Goal: Information Seeking & Learning: Learn about a topic

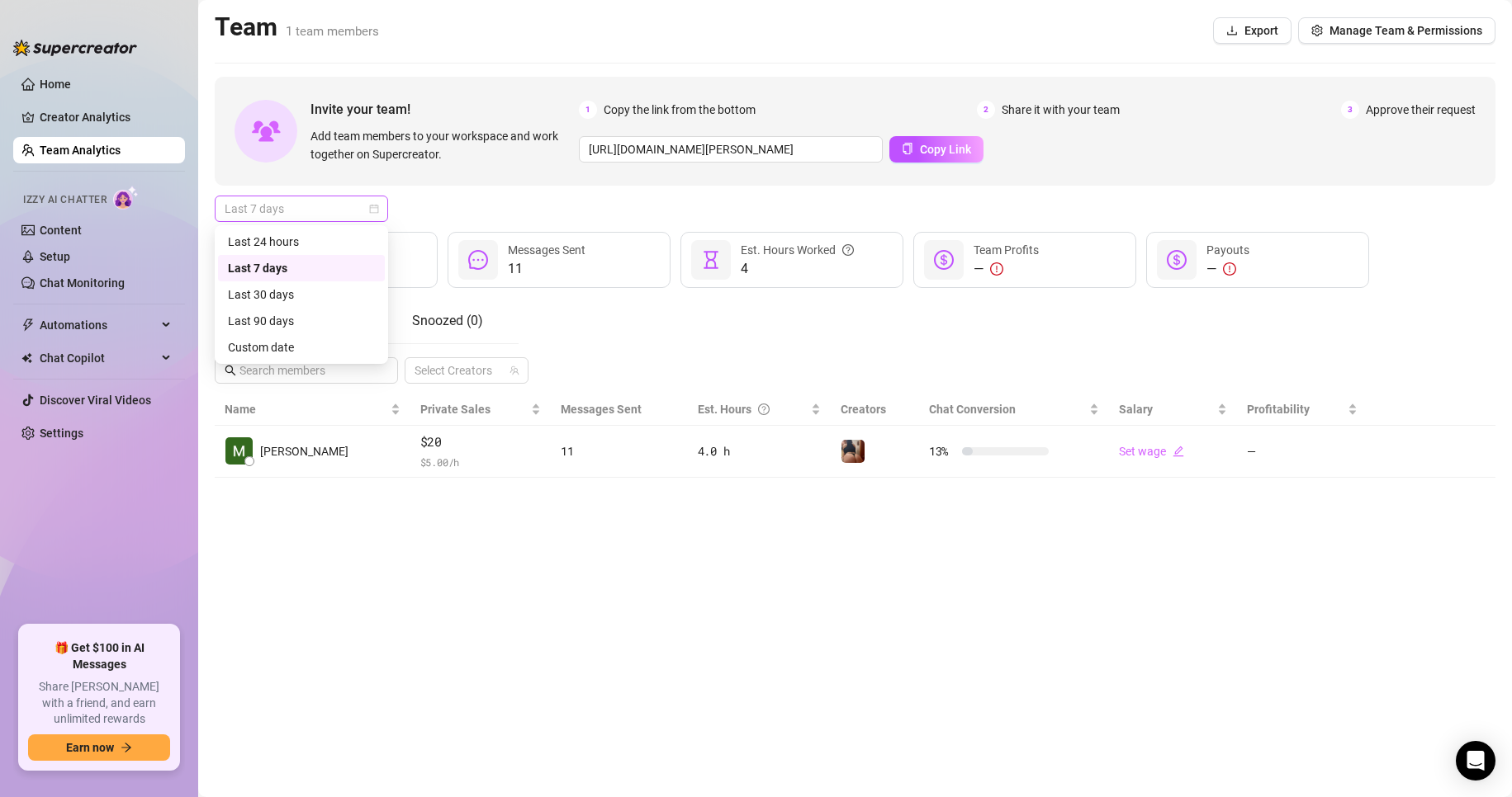
click at [258, 205] on span "Last 7 days" at bounding box center [301, 209] width 154 height 25
click at [295, 294] on div "Last 30 days" at bounding box center [302, 295] width 147 height 18
click at [343, 373] on input "text" at bounding box center [307, 370] width 136 height 18
click at [454, 369] on div at bounding box center [457, 371] width 100 height 23
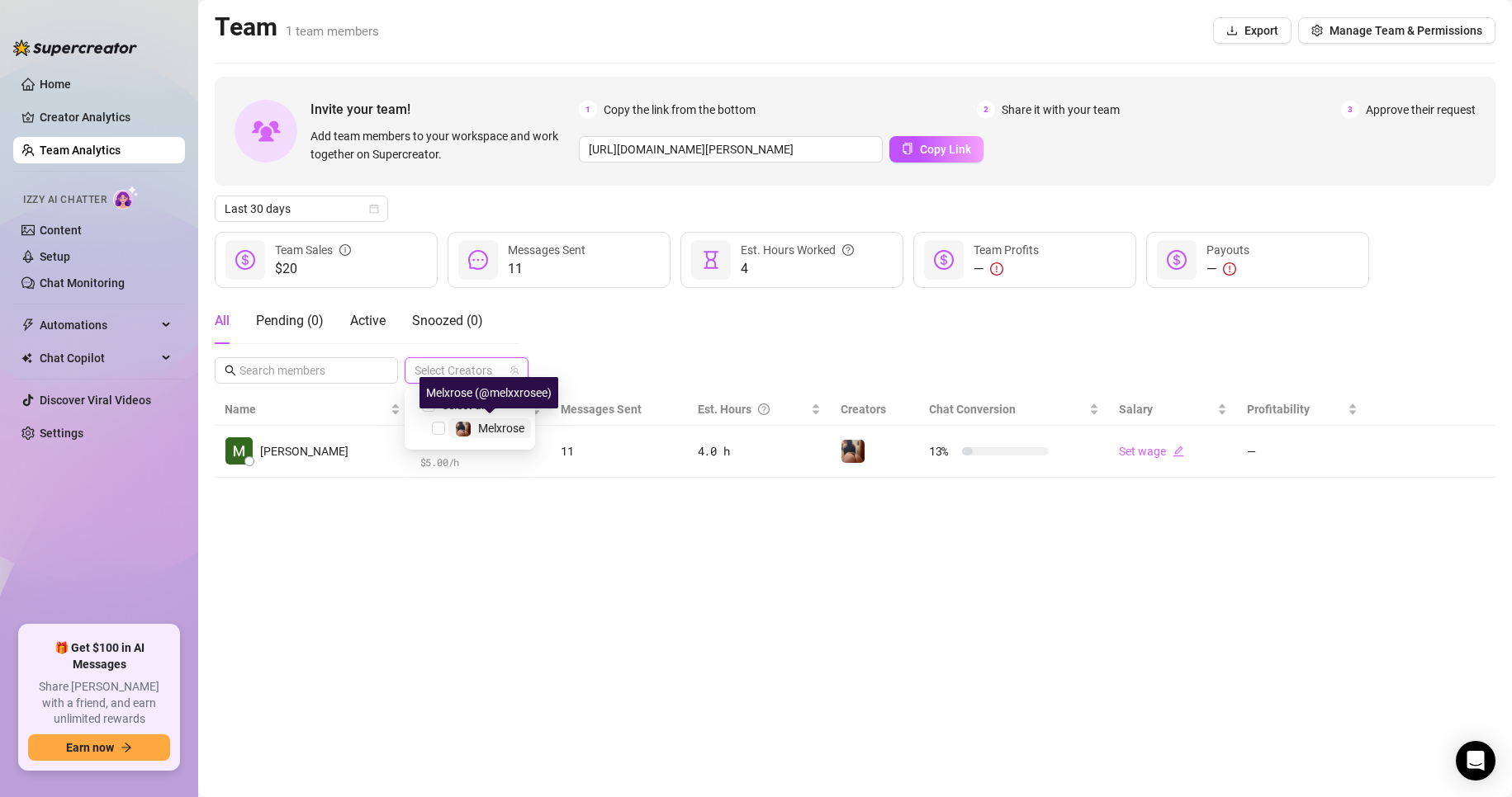
click at [466, 423] on img at bounding box center [463, 429] width 15 height 15
checkbox input "true"
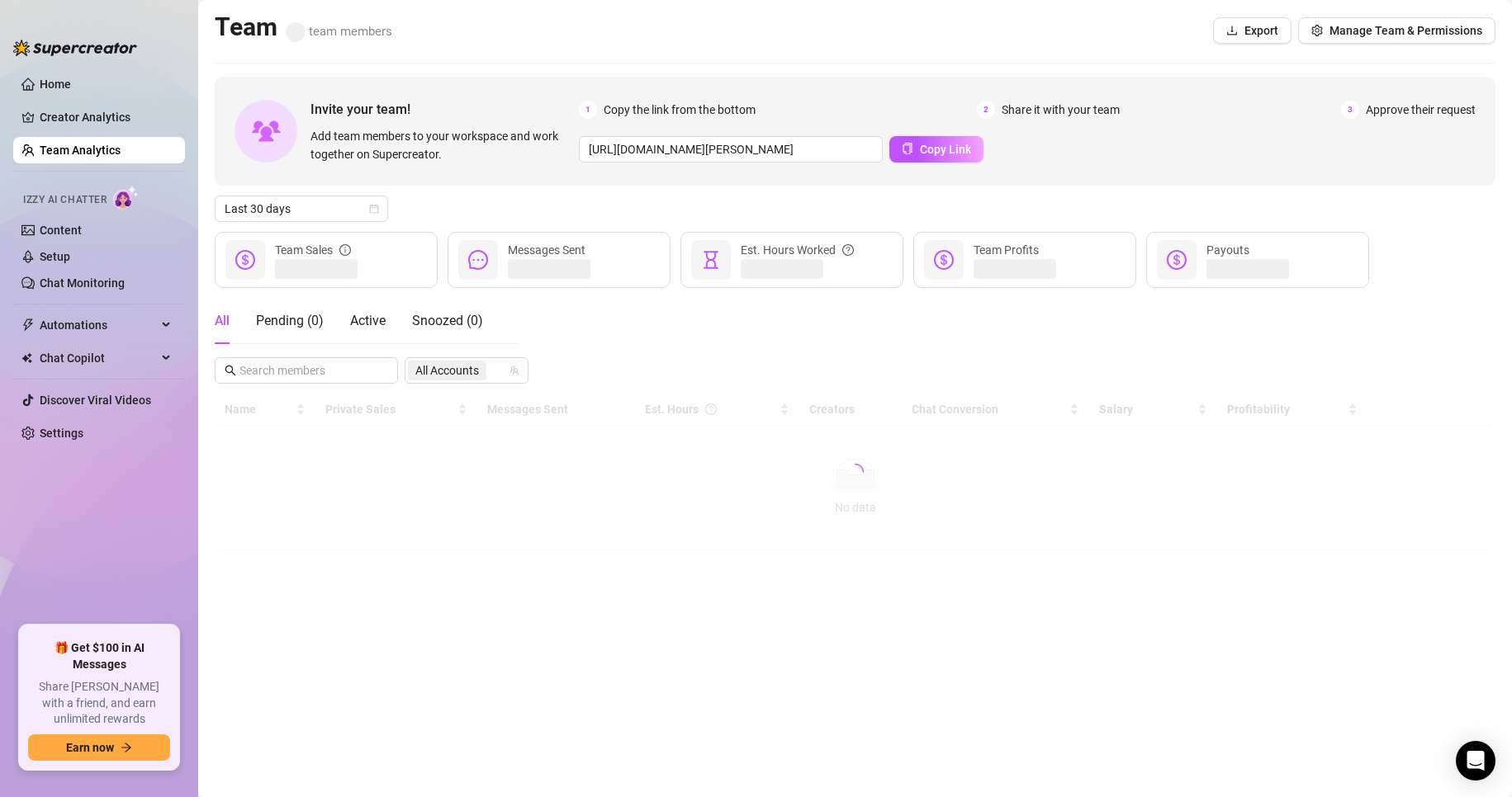
click at [504, 494] on main "Team team members Export Manage Team & Permissions Invite your team! Add team m…" at bounding box center [855, 398] width 1314 height 797
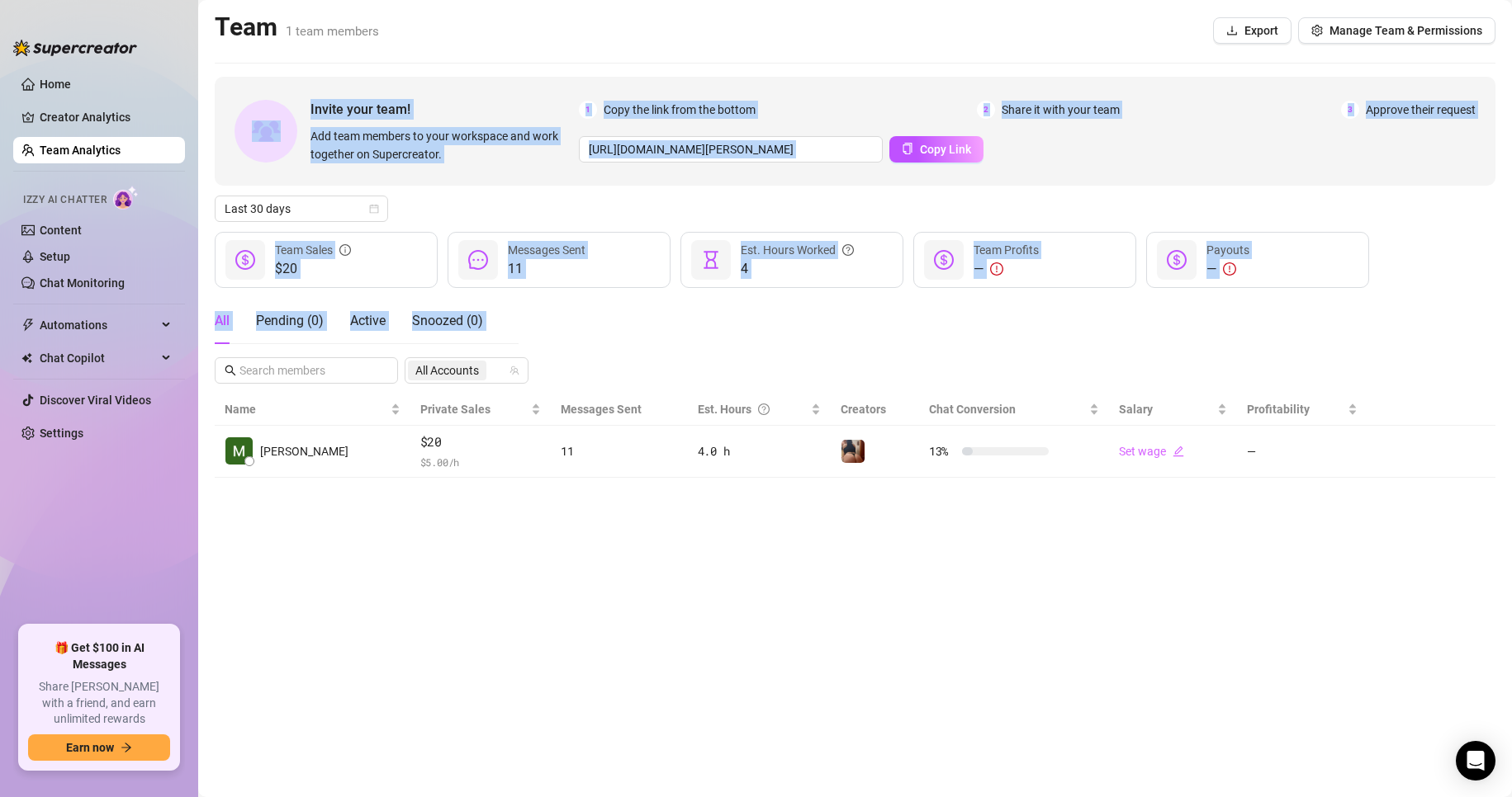
drag, startPoint x: 504, startPoint y: 494, endPoint x: -33, endPoint y: 127, distance: 650.4
click at [0, 127] on html "Home Creator Analytics Team Analytics Izzy AI Chatter Content Setup Chat Monito…" at bounding box center [756, 398] width 1512 height 797
click at [87, 209] on div "Izzy AI Chatter" at bounding box center [97, 197] width 148 height 24
click at [79, 110] on link "Creator Analytics" at bounding box center [106, 117] width 132 height 27
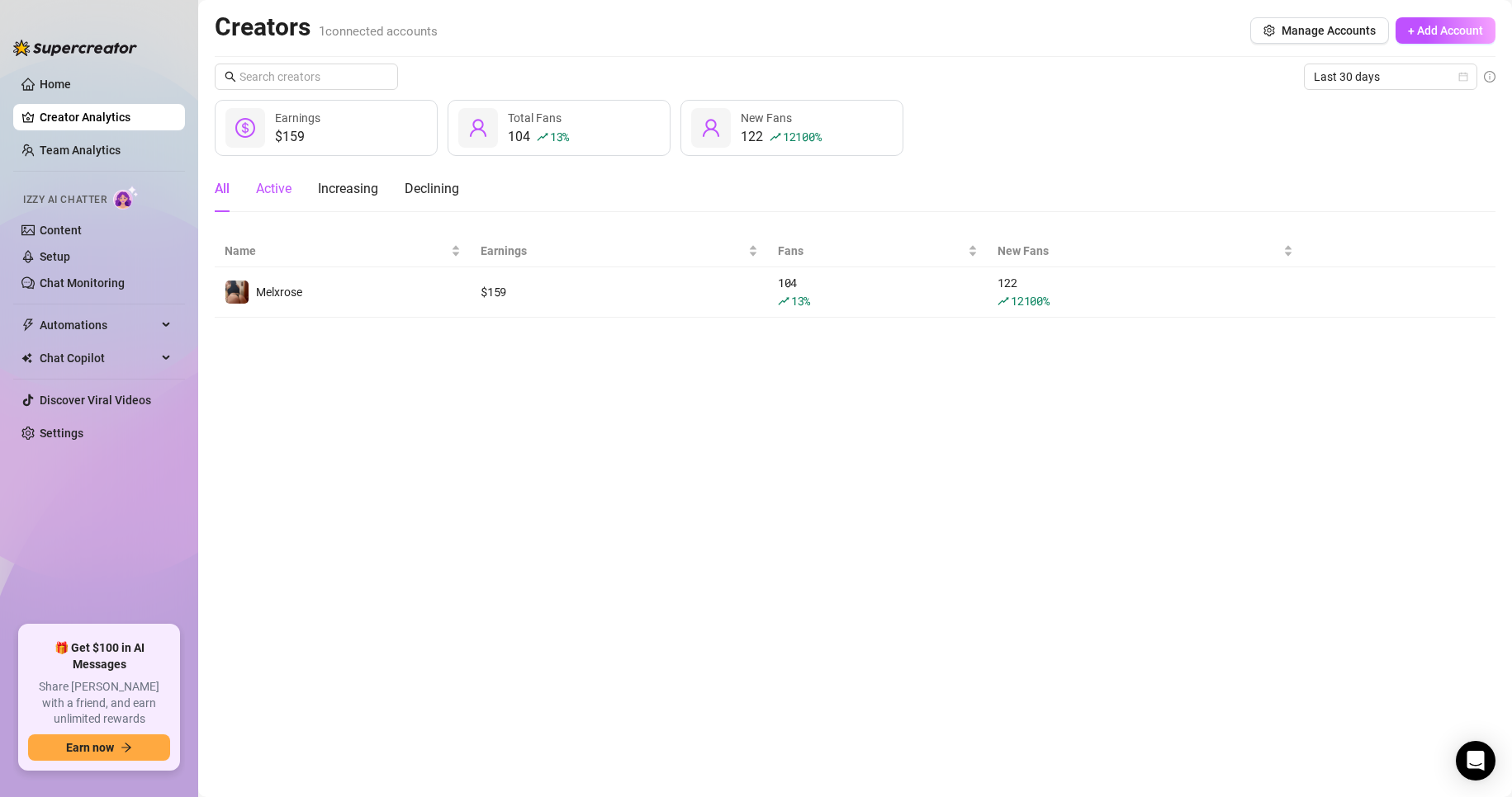
click at [282, 194] on div "Active" at bounding box center [273, 189] width 36 height 20
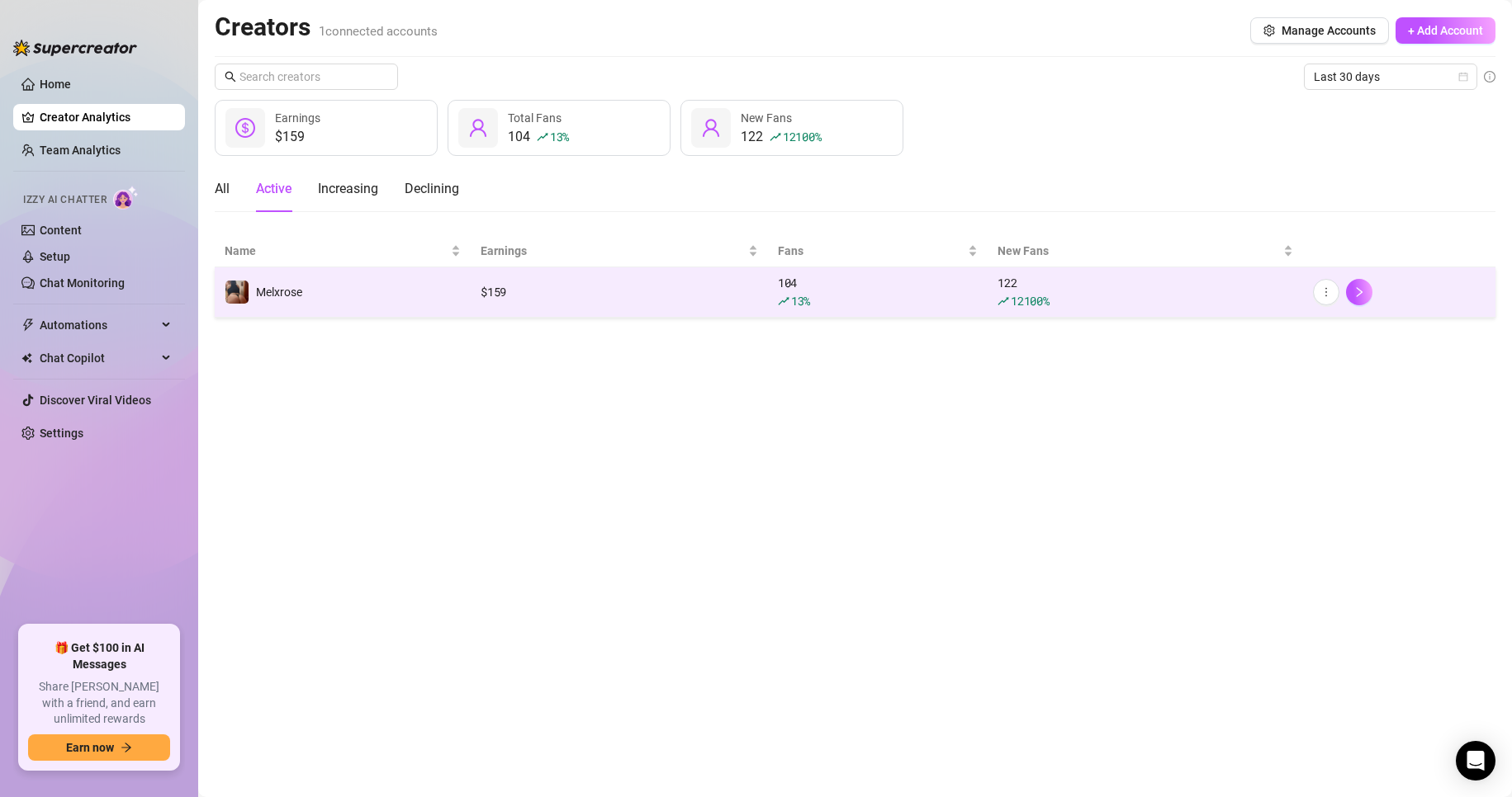
click at [435, 272] on td "Melxrose" at bounding box center [343, 292] width 256 height 51
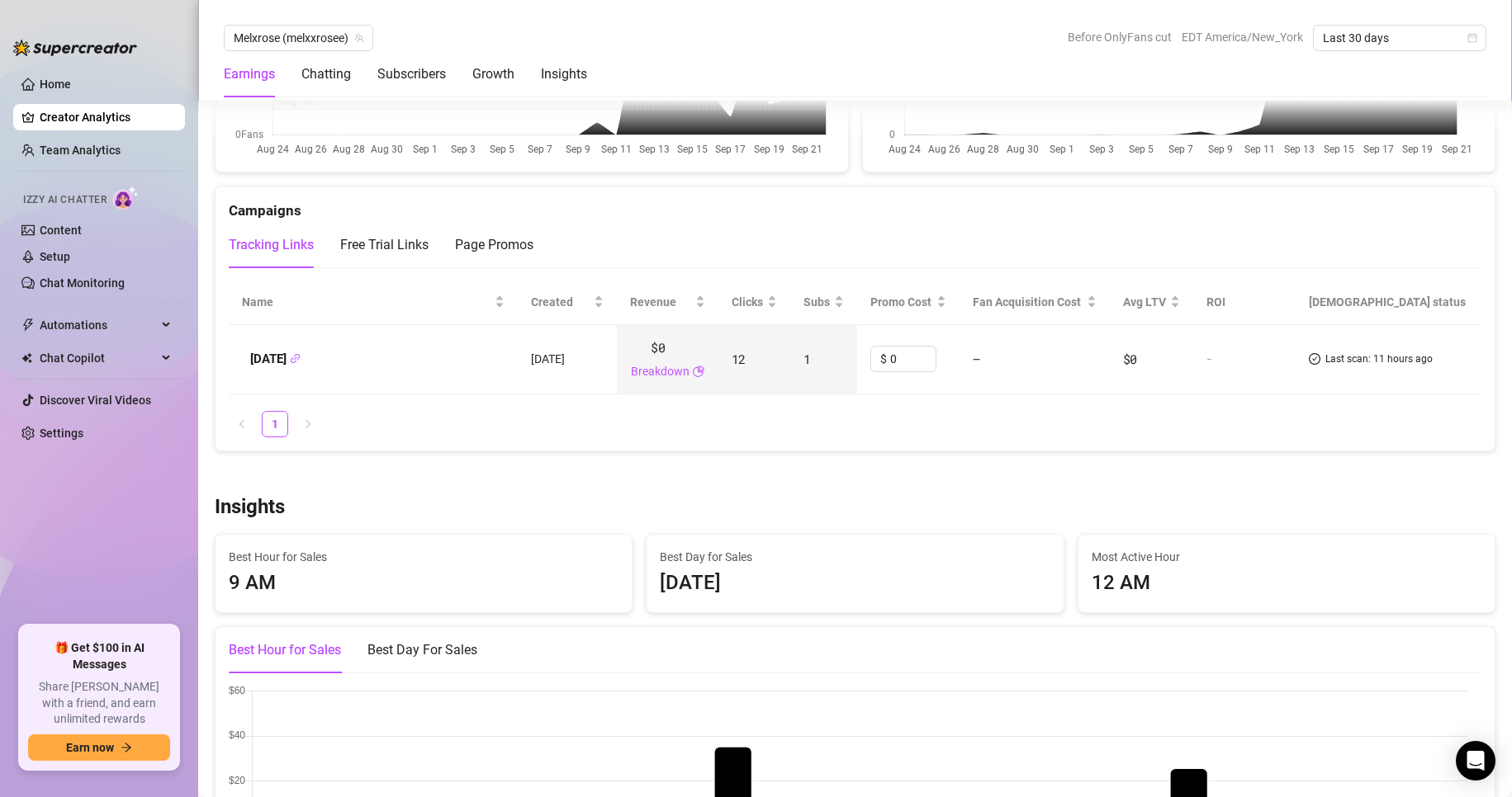
scroll to position [1849, 0]
click at [654, 218] on div "Campaigns" at bounding box center [855, 202] width 1253 height 36
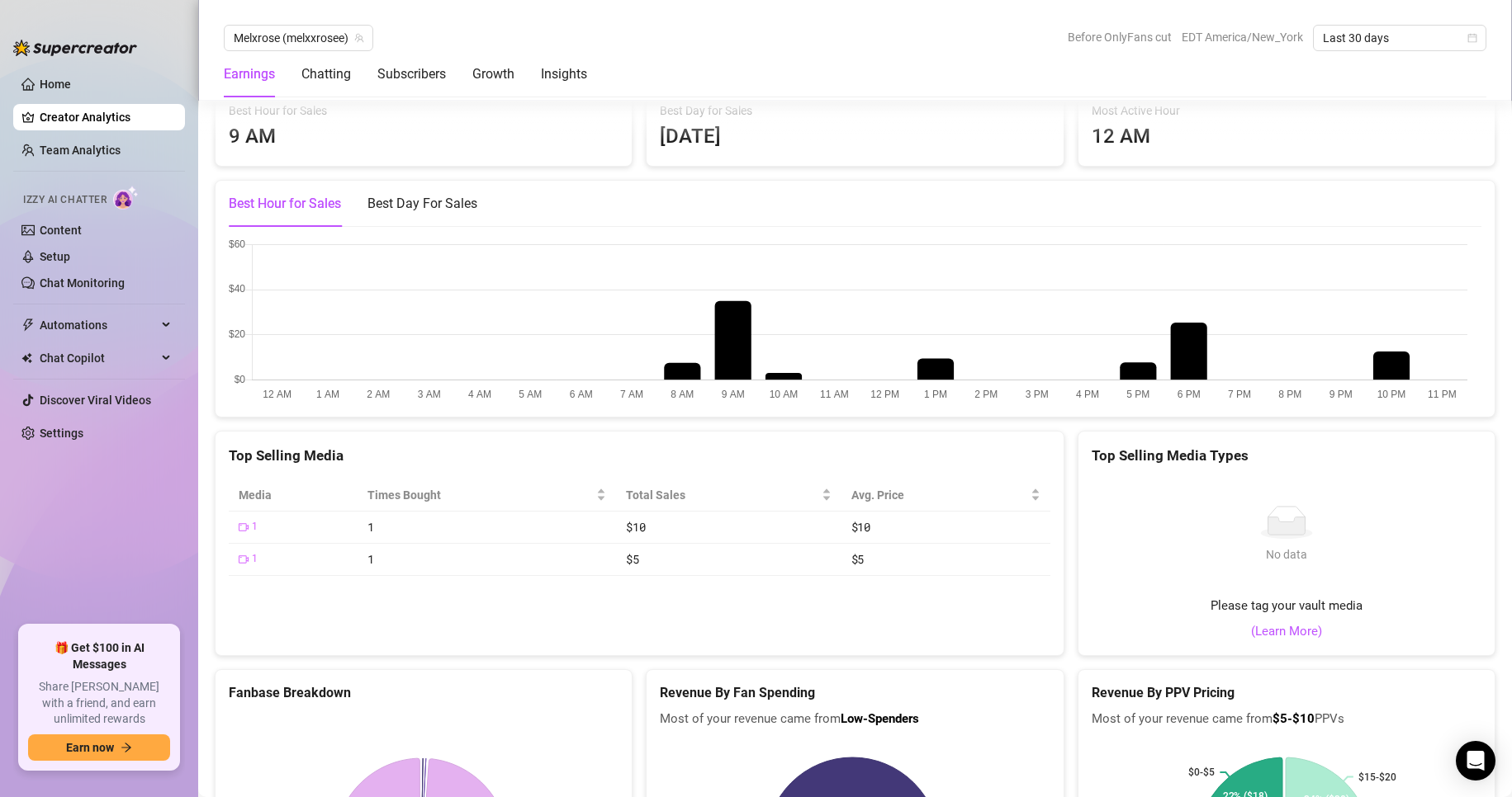
scroll to position [2293, 0]
click at [61, 77] on link "Home" at bounding box center [55, 83] width 31 height 13
